Goal: Check status: Check status

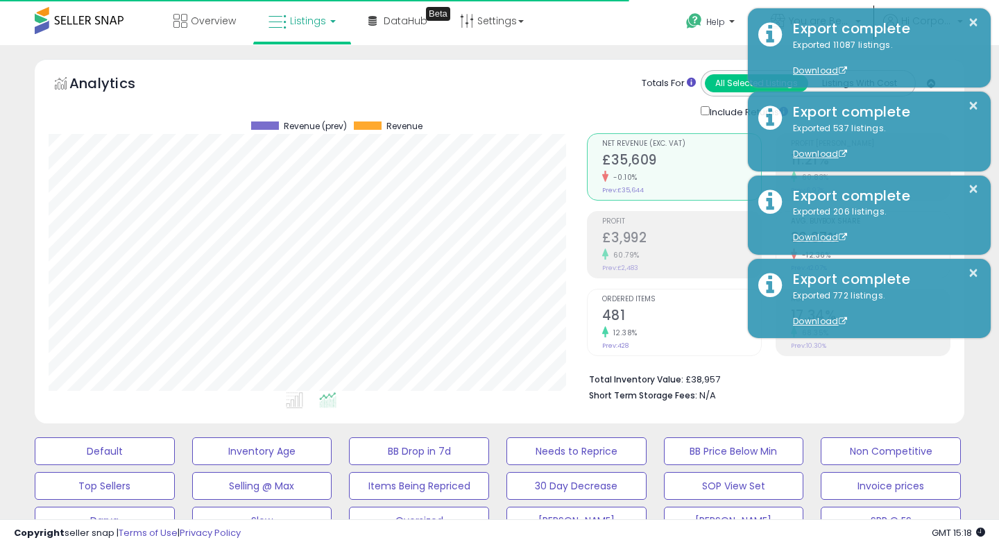
scroll to position [285, 538]
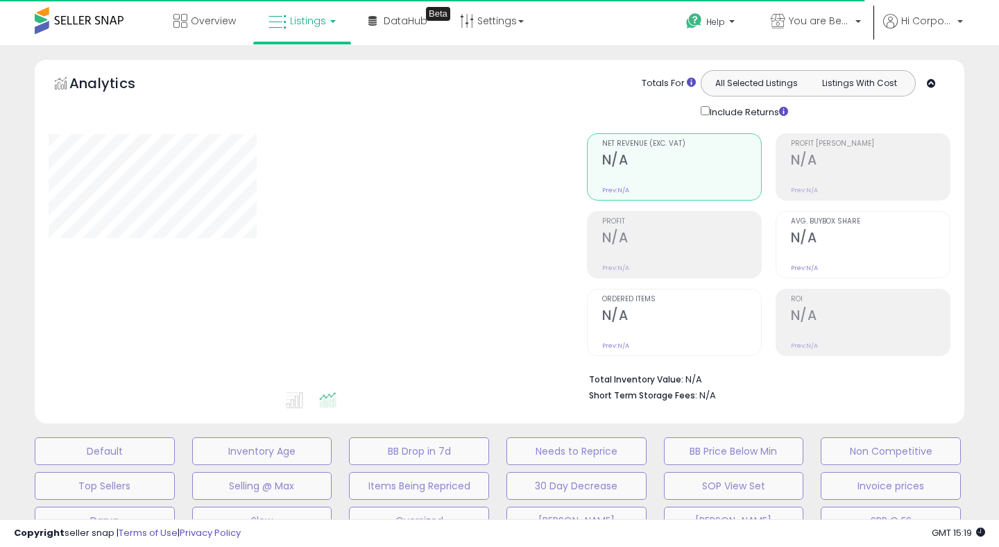
type input "**********"
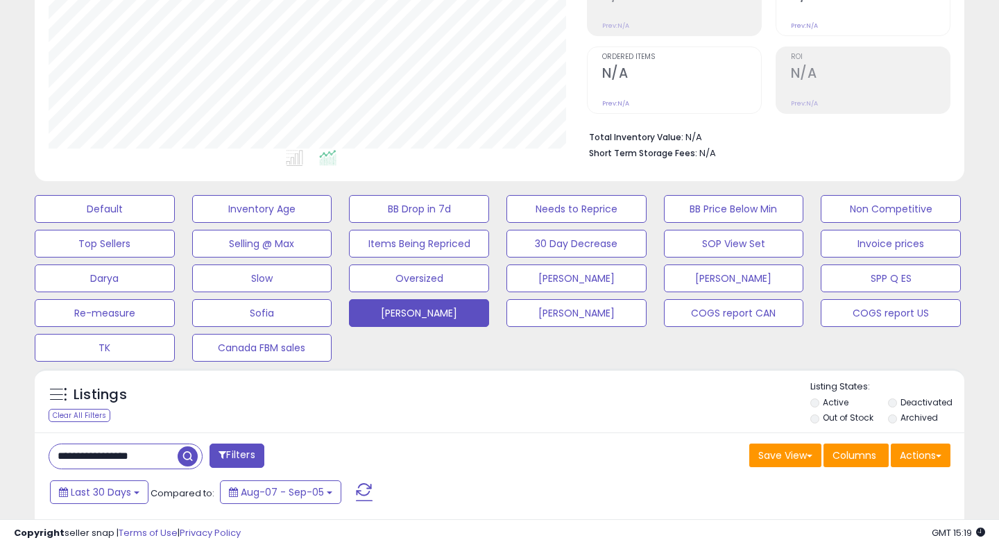
scroll to position [334, 0]
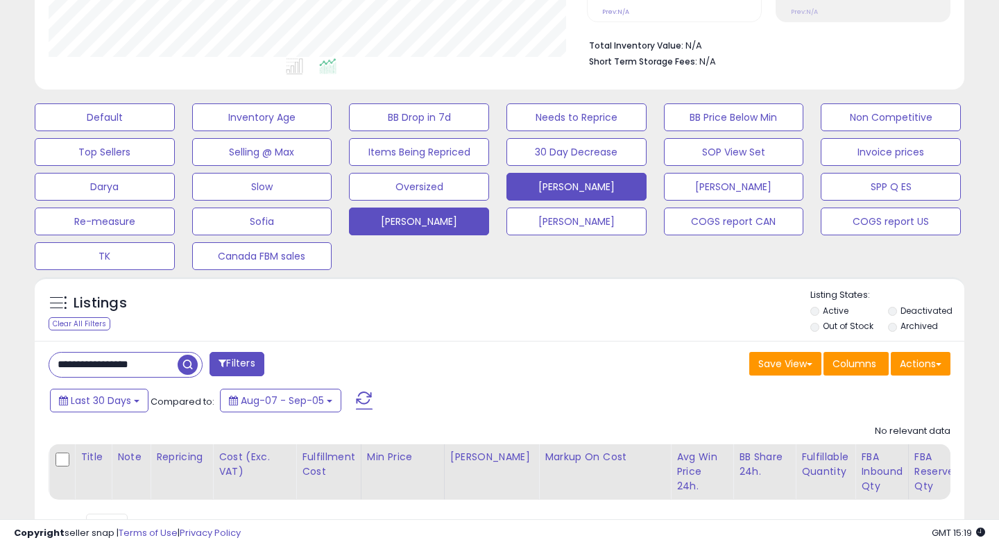
click at [597, 193] on button "[PERSON_NAME]" at bounding box center [577, 187] width 140 height 28
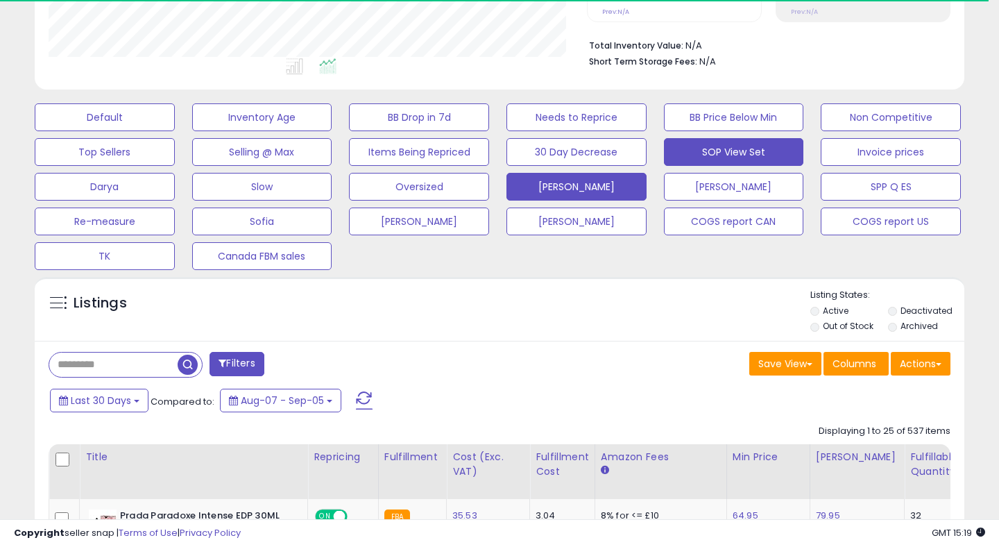
scroll to position [0, 0]
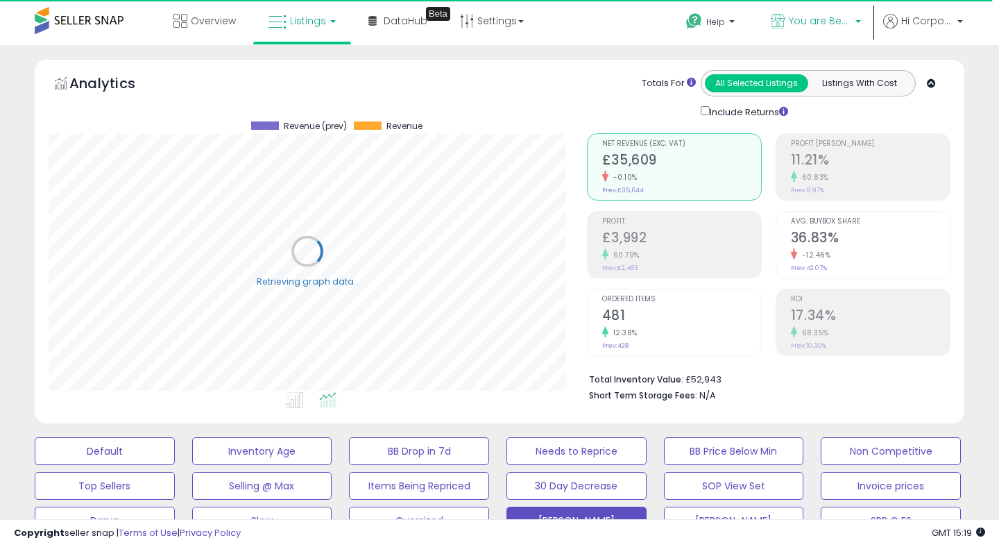
click at [795, 24] on span "You are Beautiful ([GEOGRAPHIC_DATA])" at bounding box center [820, 21] width 62 height 14
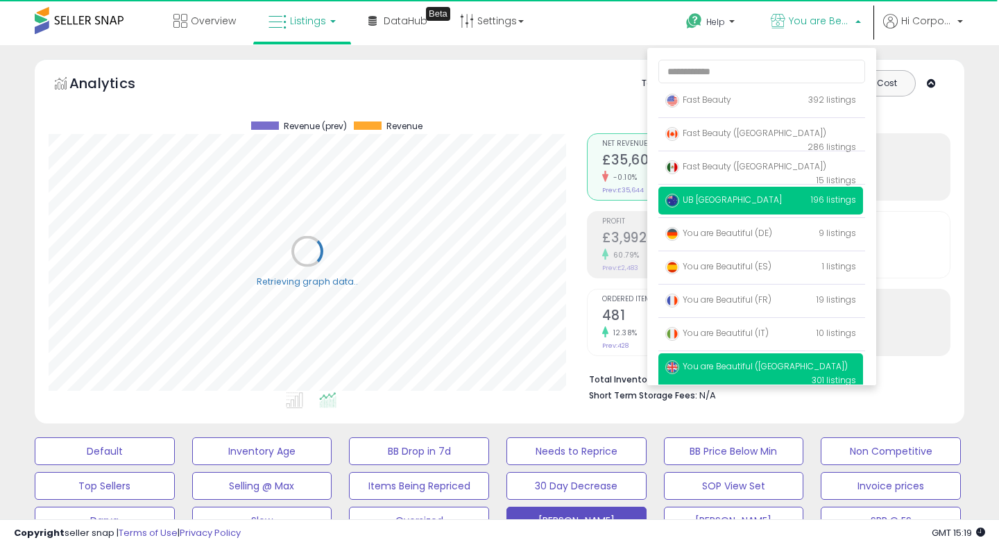
click at [700, 199] on span "UB [GEOGRAPHIC_DATA]" at bounding box center [724, 200] width 117 height 12
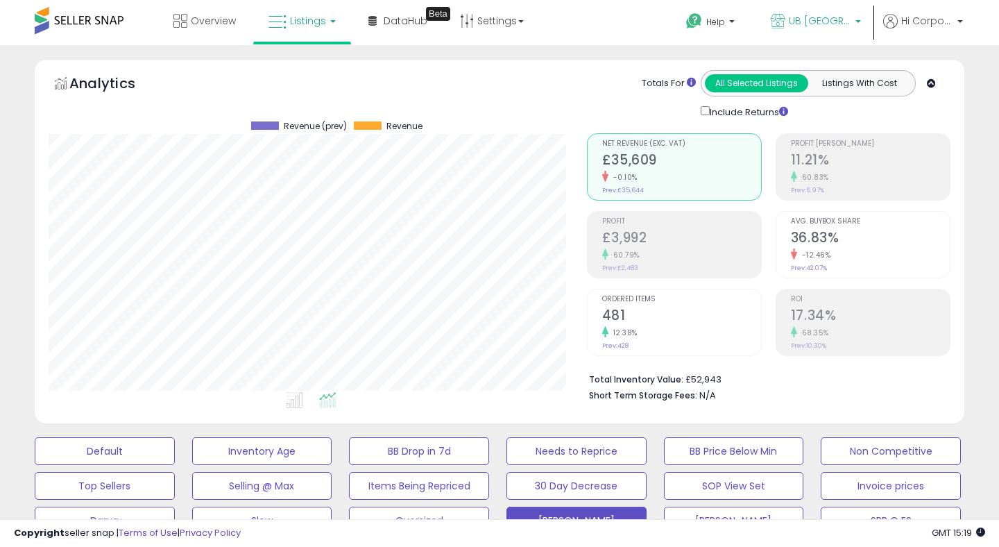
click at [799, 16] on span "UB [GEOGRAPHIC_DATA]" at bounding box center [820, 21] width 62 height 14
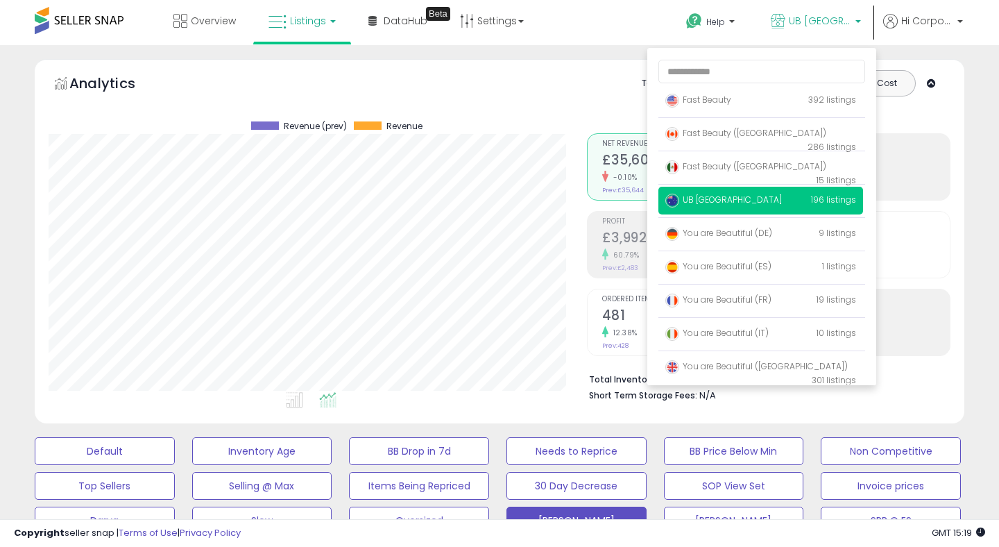
click at [724, 196] on span "UB [GEOGRAPHIC_DATA]" at bounding box center [724, 200] width 117 height 12
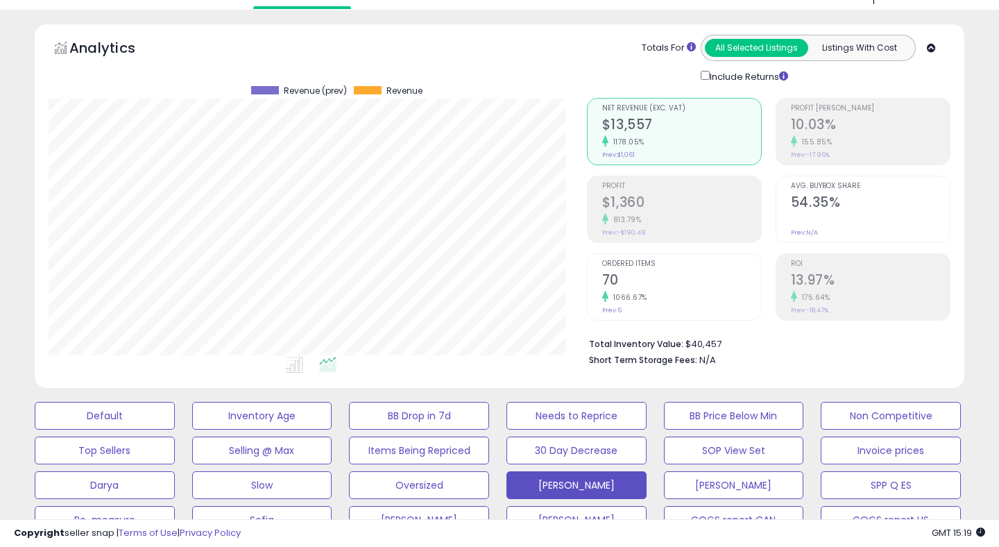
scroll to position [37, 0]
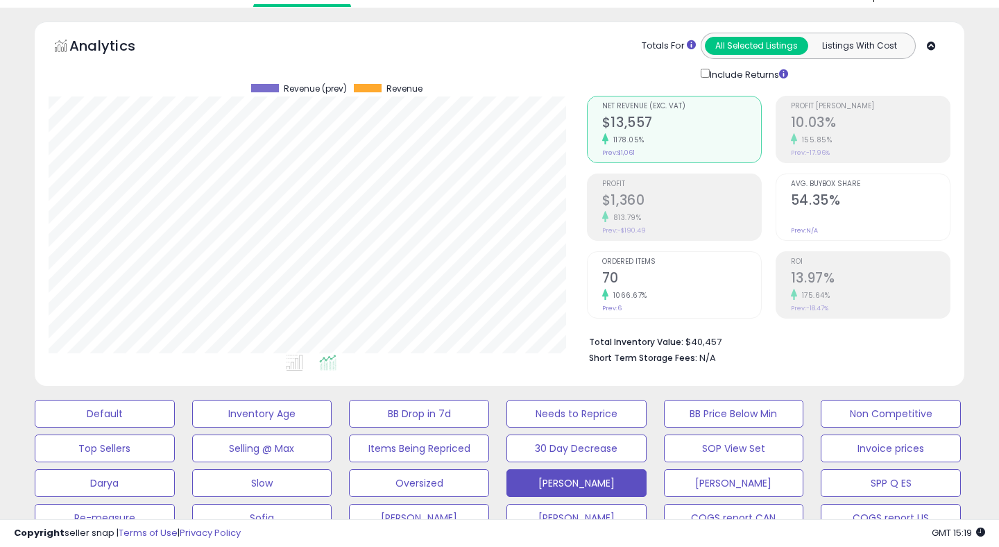
click at [607, 264] on span "Ordered Items" at bounding box center [681, 262] width 159 height 8
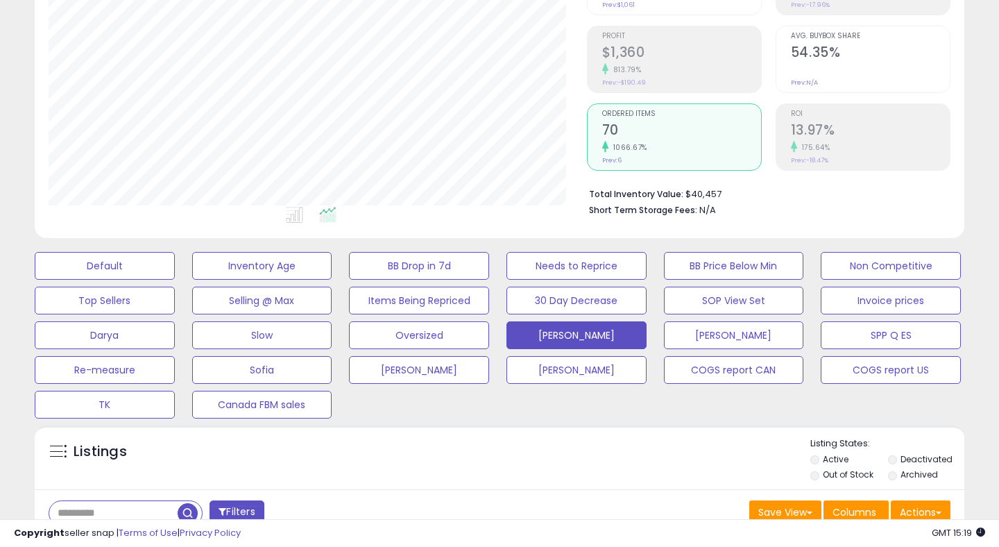
scroll to position [519, 0]
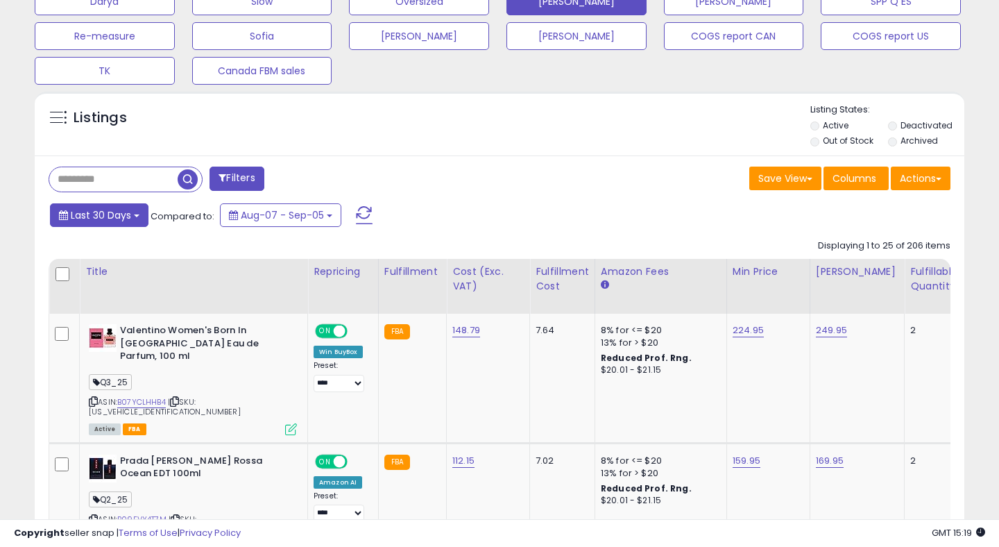
click at [92, 221] on span "Last 30 Days" at bounding box center [101, 215] width 60 height 14
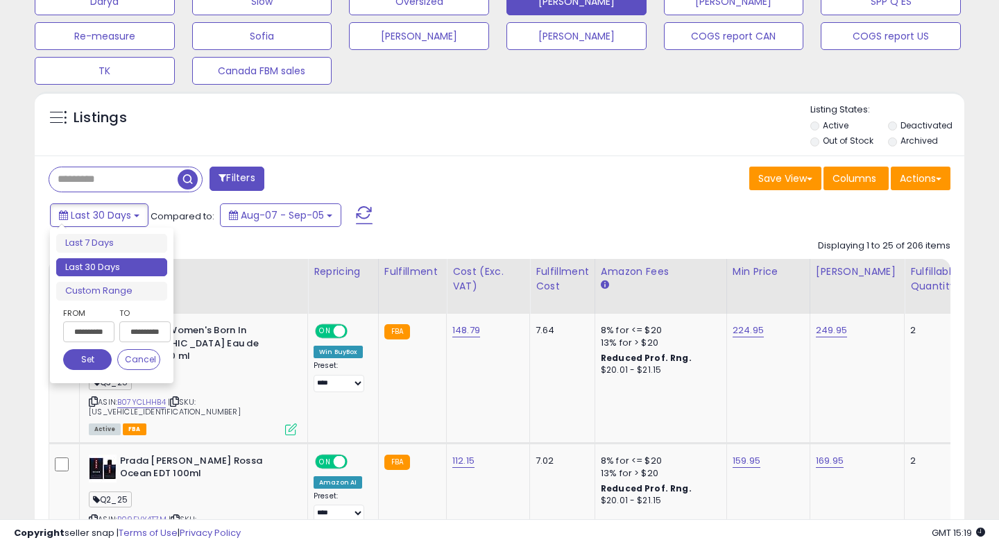
click at [78, 325] on input "**********" at bounding box center [88, 331] width 51 height 21
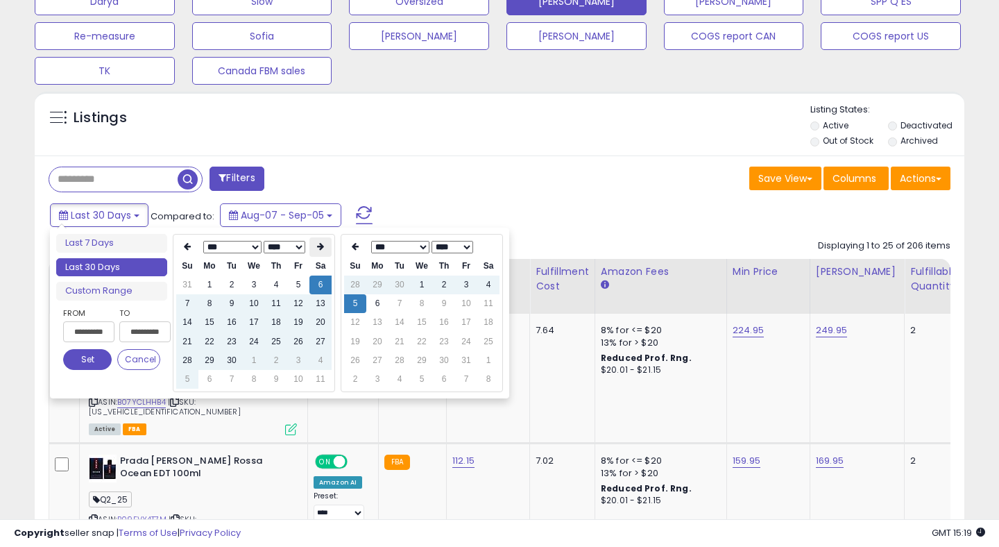
click at [317, 253] on th at bounding box center [321, 246] width 22 height 19
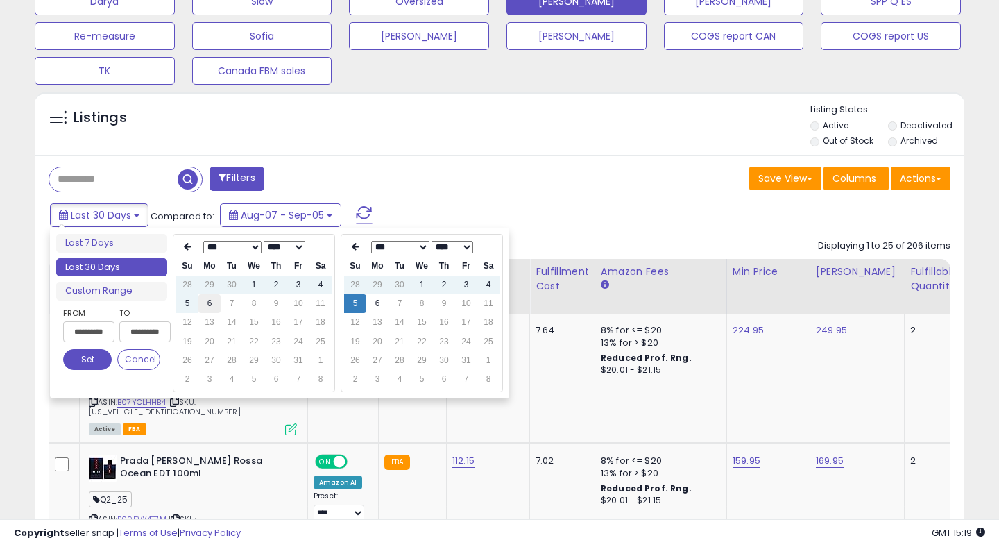
type input "**********"
click at [209, 310] on td "6" at bounding box center [209, 303] width 22 height 19
type input "**********"
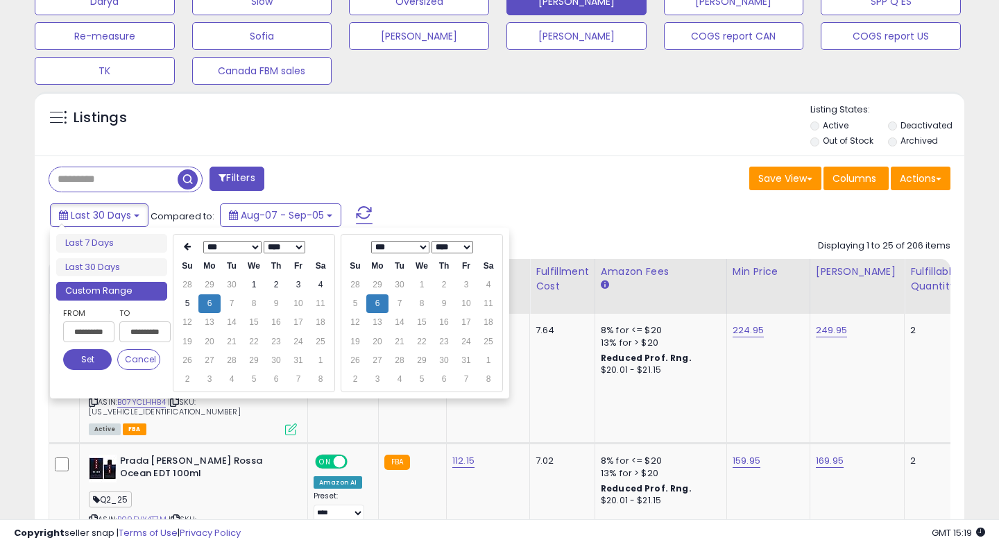
type input "**********"
click at [101, 362] on button "Set" at bounding box center [87, 359] width 49 height 21
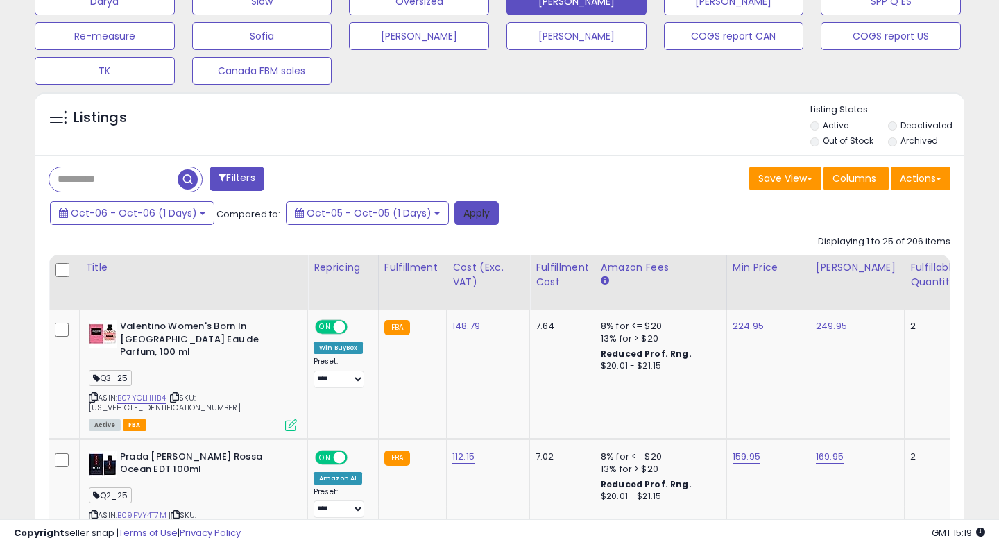
click at [470, 215] on button "Apply" at bounding box center [477, 213] width 44 height 24
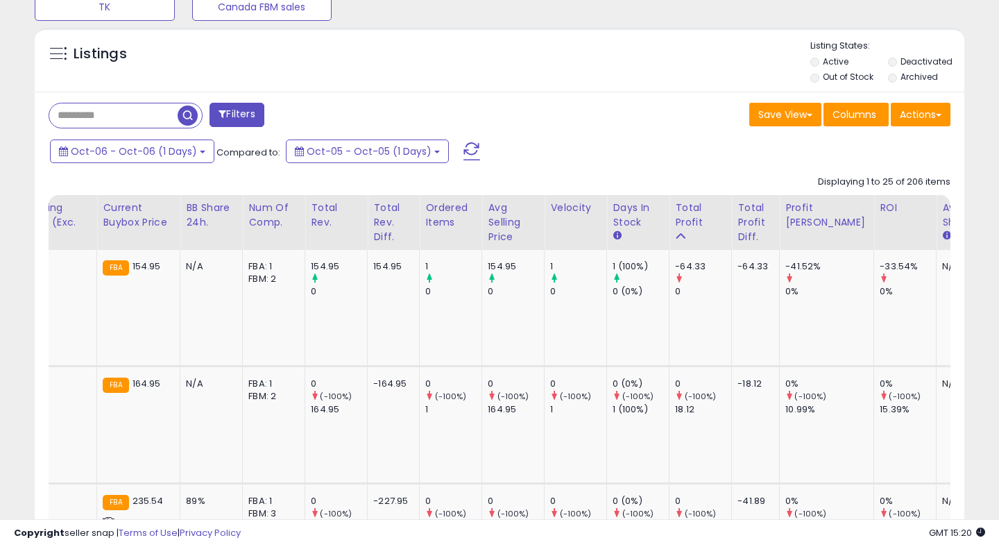
scroll to position [584, 0]
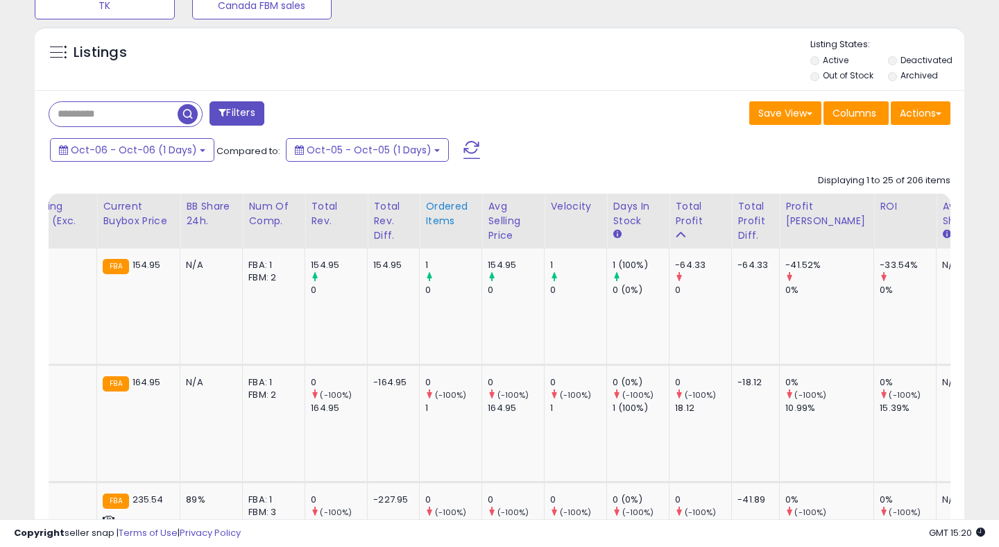
click at [425, 221] on div "Ordered Items" at bounding box center [450, 213] width 51 height 29
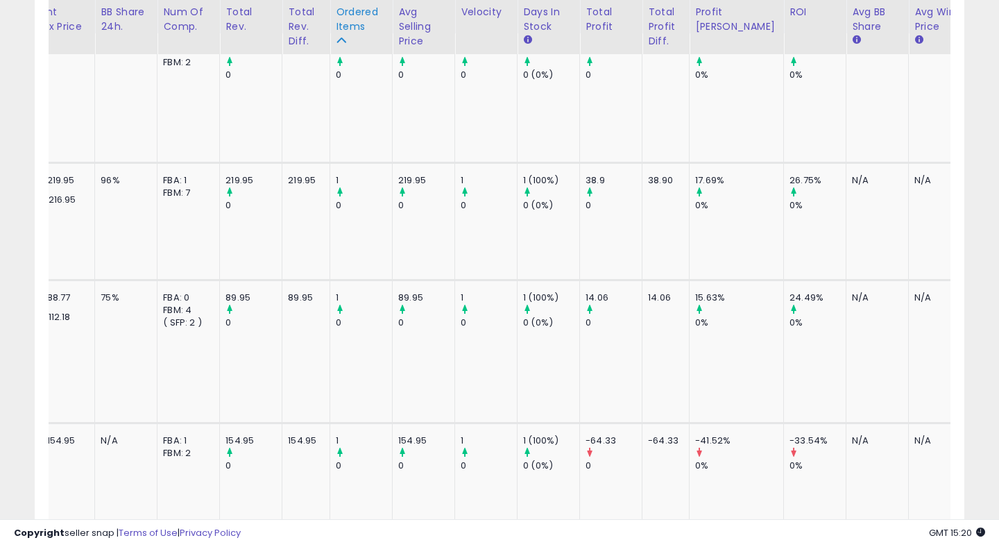
scroll to position [0, 0]
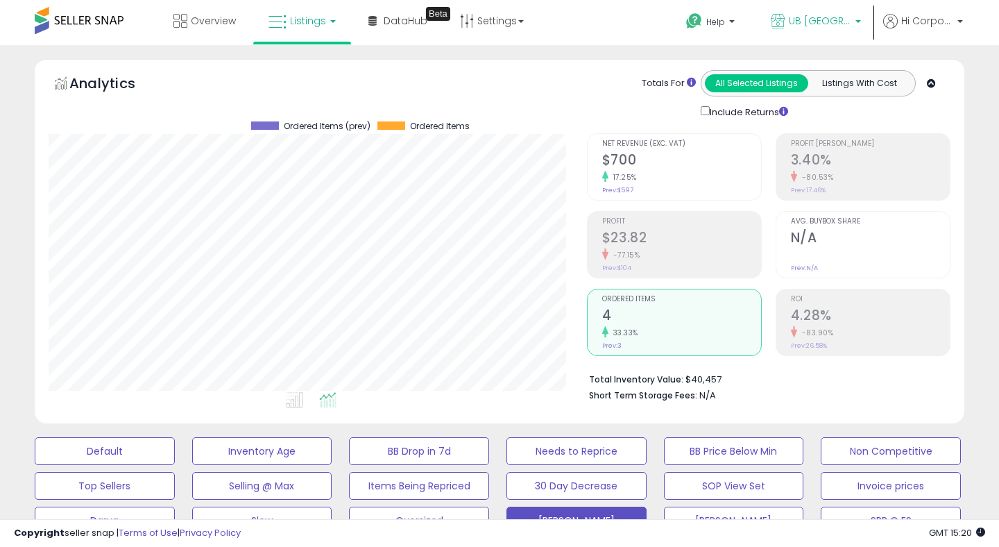
click at [804, 26] on span "UB [GEOGRAPHIC_DATA]" at bounding box center [820, 21] width 62 height 14
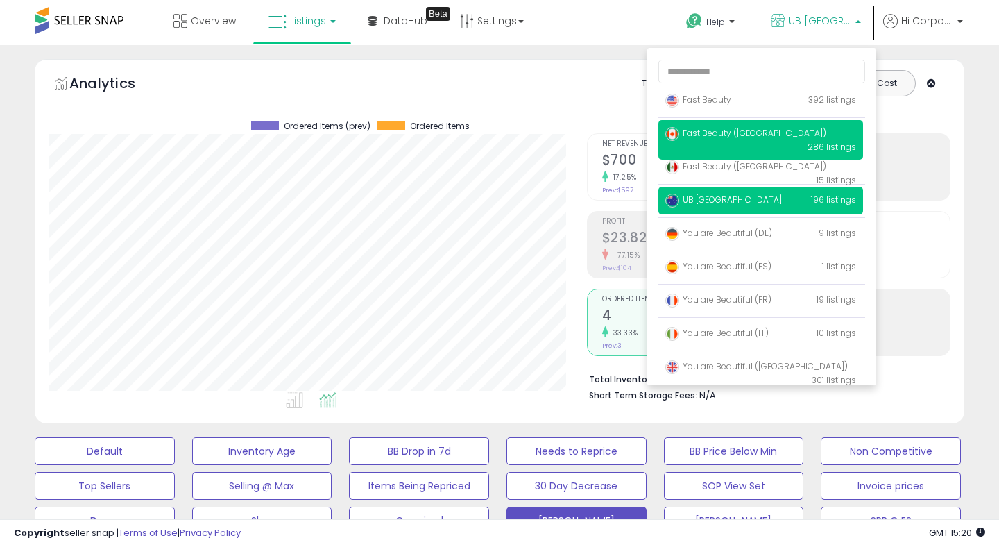
click at [704, 133] on span "Fast Beauty ([GEOGRAPHIC_DATA])" at bounding box center [746, 133] width 161 height 12
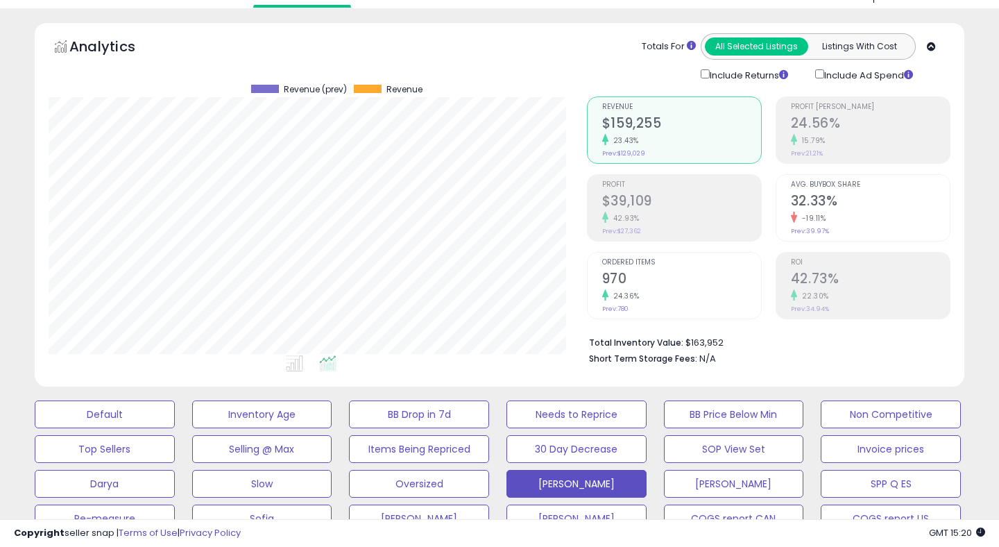
scroll to position [285, 538]
click at [639, 209] on h2 "$39,109" at bounding box center [681, 202] width 159 height 19
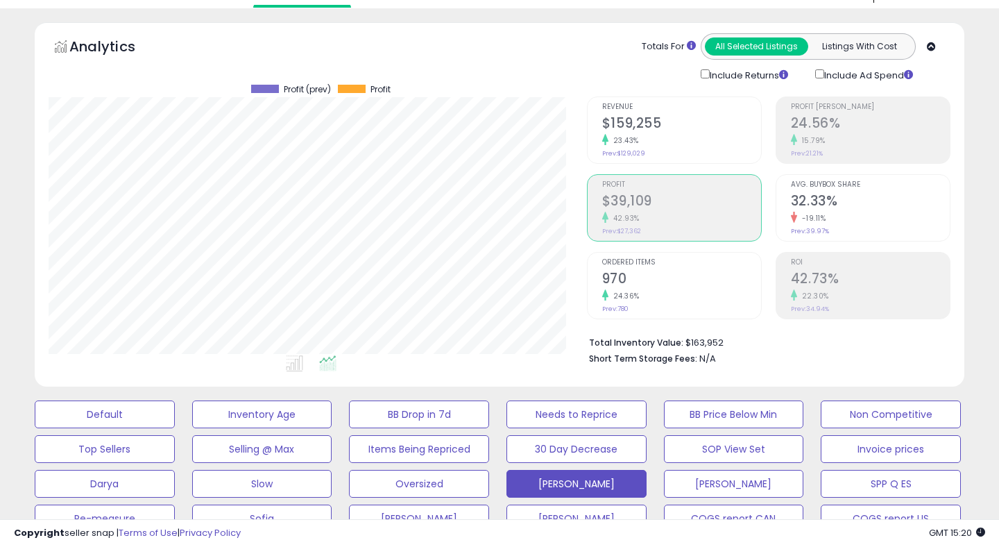
scroll to position [0, 0]
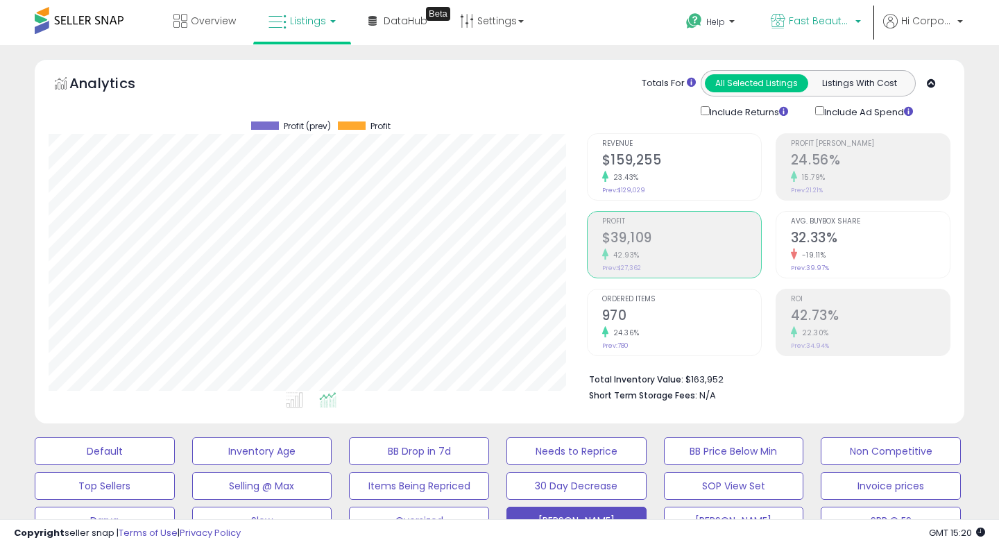
click at [829, 22] on span "Fast Beauty ([GEOGRAPHIC_DATA])" at bounding box center [820, 21] width 62 height 14
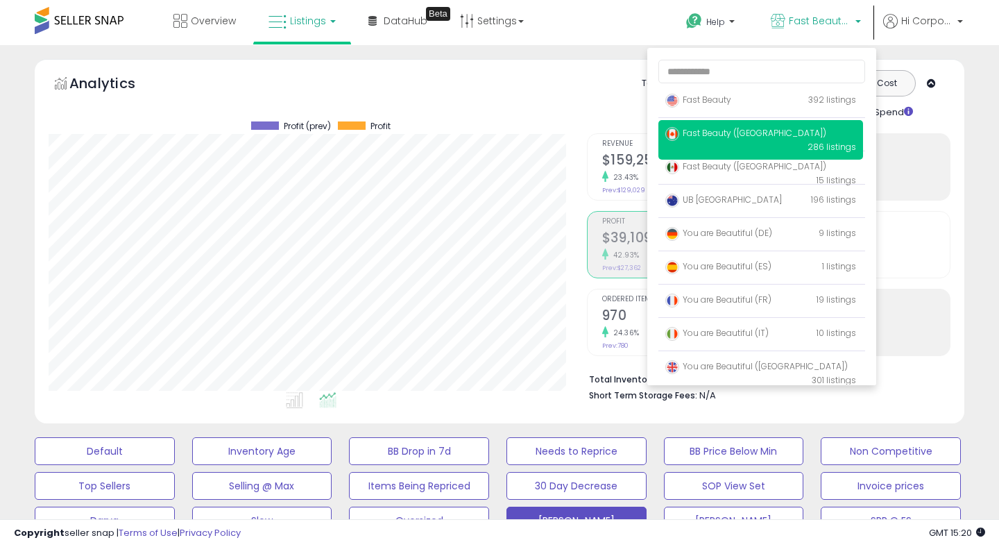
click at [906, 396] on li "Short Term Storage Fees: N/A" at bounding box center [764, 394] width 351 height 17
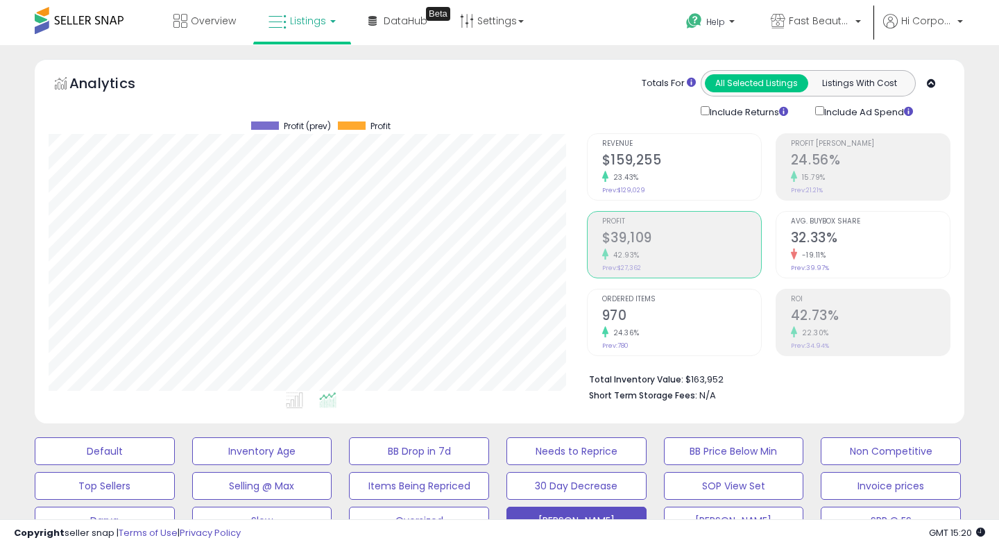
click at [839, 244] on h2 "32.33%" at bounding box center [870, 239] width 159 height 19
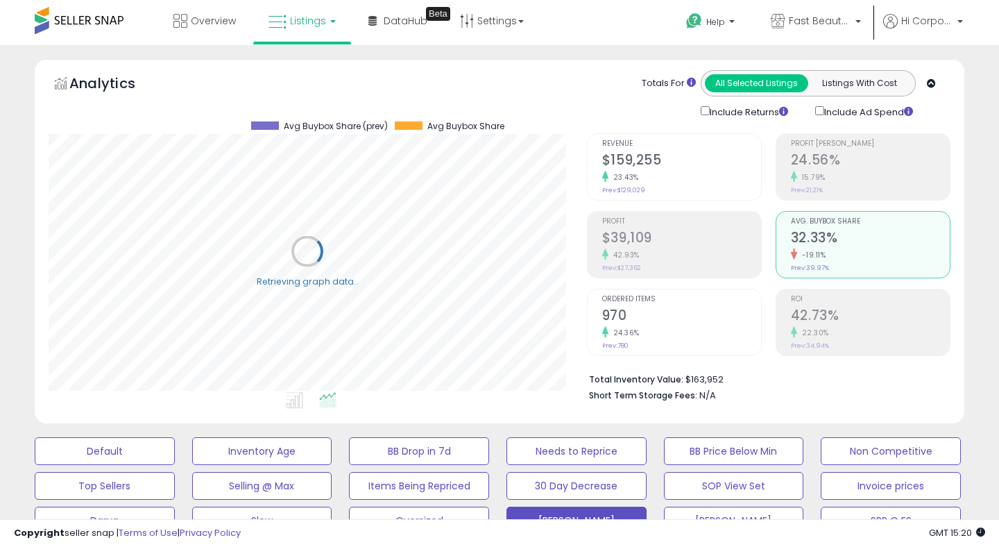
scroll to position [285, 538]
click at [790, 20] on span "Fast Beauty ([GEOGRAPHIC_DATA])" at bounding box center [820, 21] width 62 height 14
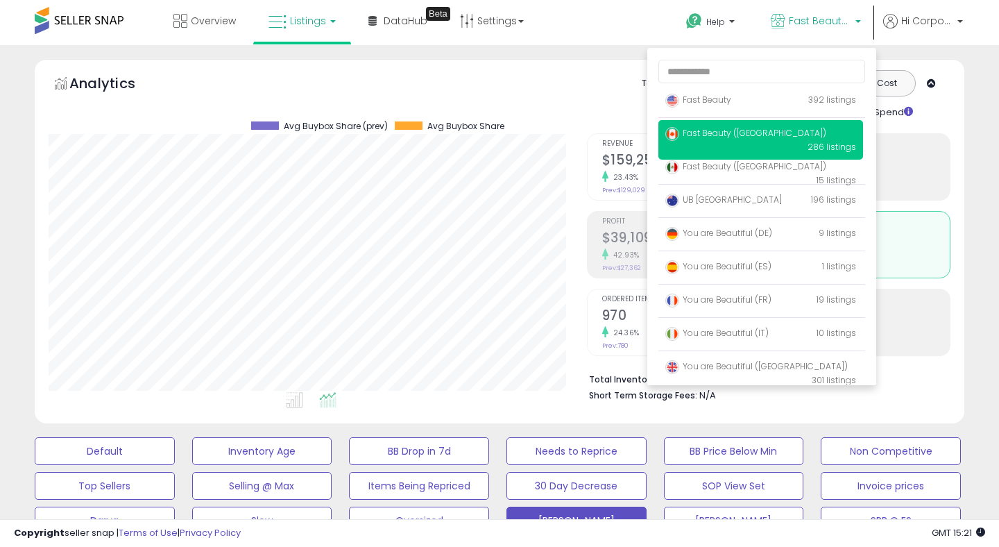
click at [726, 407] on div "Total Inventory Value: $163,952 Short Term Storage Fees: N/A" at bounding box center [769, 382] width 364 height 53
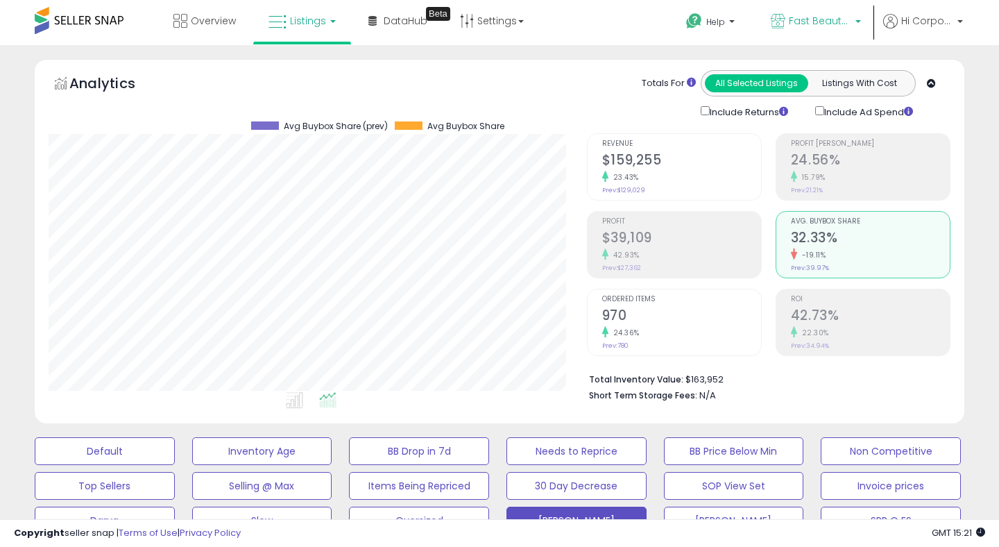
click at [817, 18] on span "Fast Beauty ([GEOGRAPHIC_DATA])" at bounding box center [820, 21] width 62 height 14
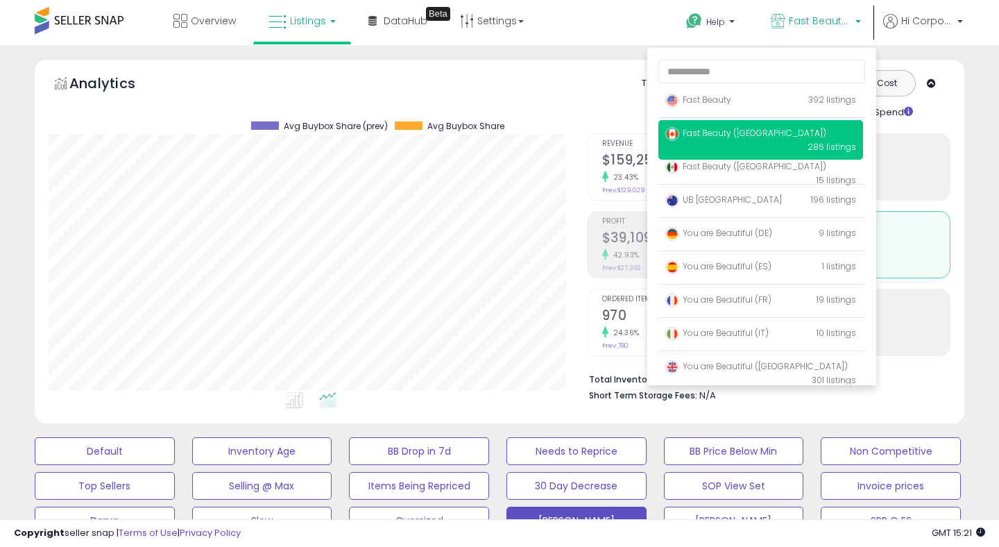
click at [600, 78] on div "Totals For All Selected Listings Listings With Cost Include Returns Include Ad …" at bounding box center [763, 94] width 354 height 49
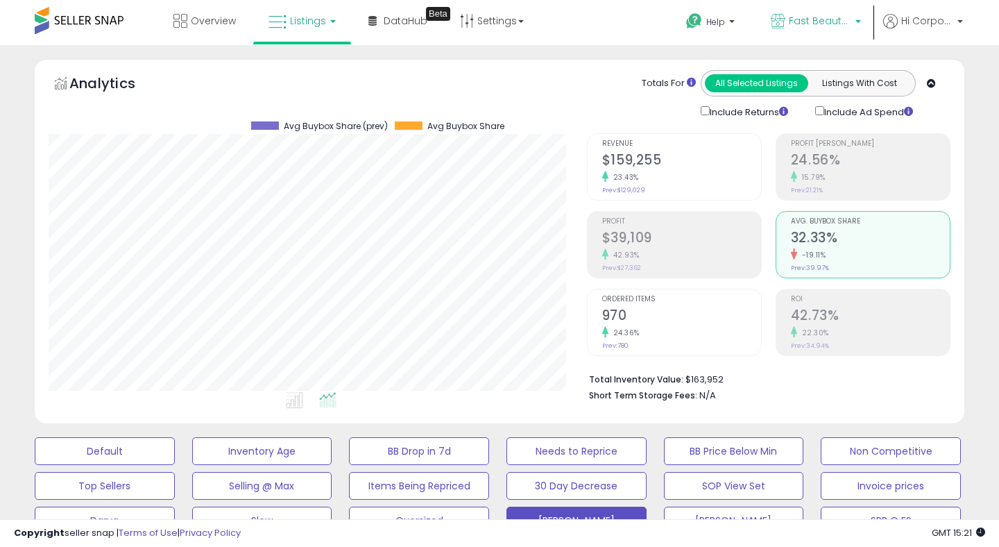
click at [820, 15] on span "Fast Beauty ([GEOGRAPHIC_DATA])" at bounding box center [820, 21] width 62 height 14
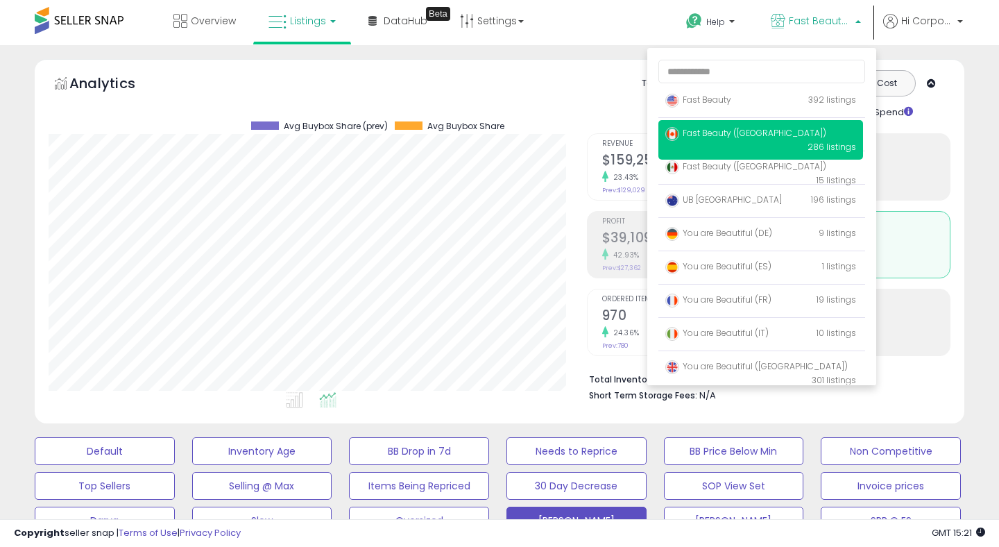
click at [746, 397] on li "Short Term Storage Fees: N/A" at bounding box center [764, 394] width 351 height 17
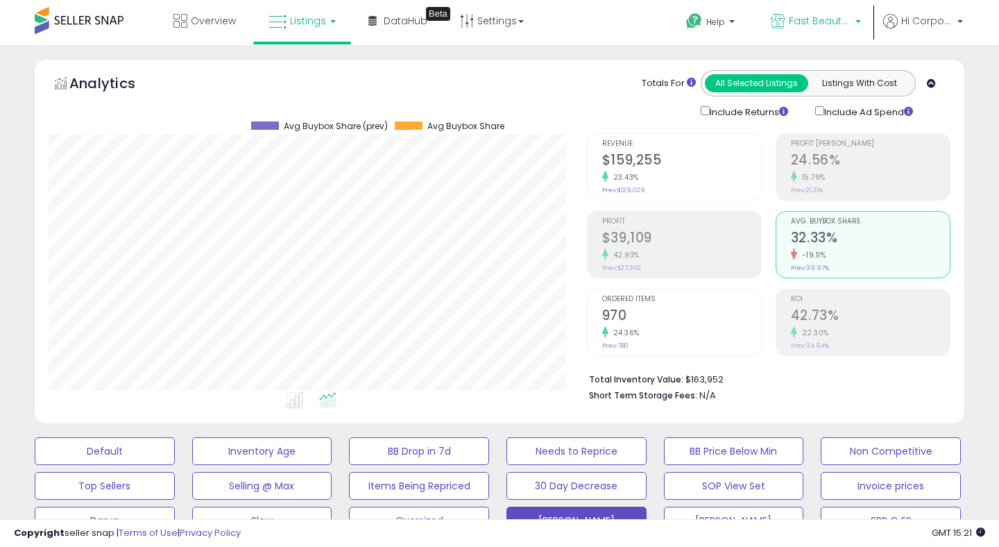
click at [803, 19] on span "Fast Beauty ([GEOGRAPHIC_DATA])" at bounding box center [820, 21] width 62 height 14
